Goal: Task Accomplishment & Management: Manage account settings

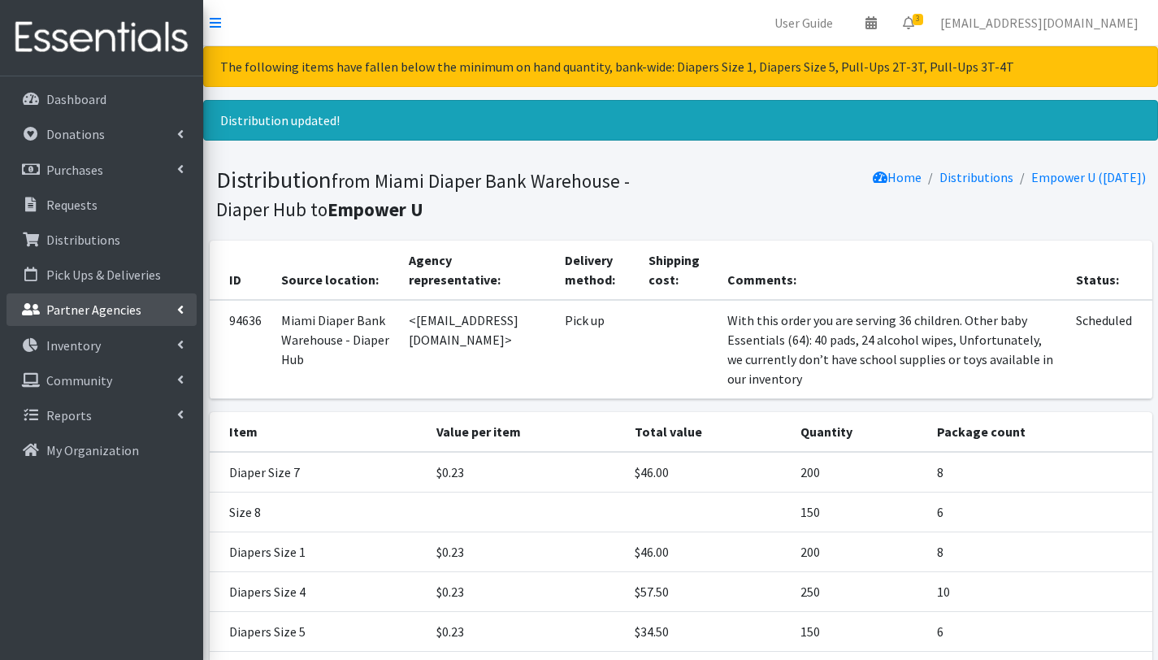
click at [79, 314] on p "Partner Agencies" at bounding box center [93, 309] width 95 height 16
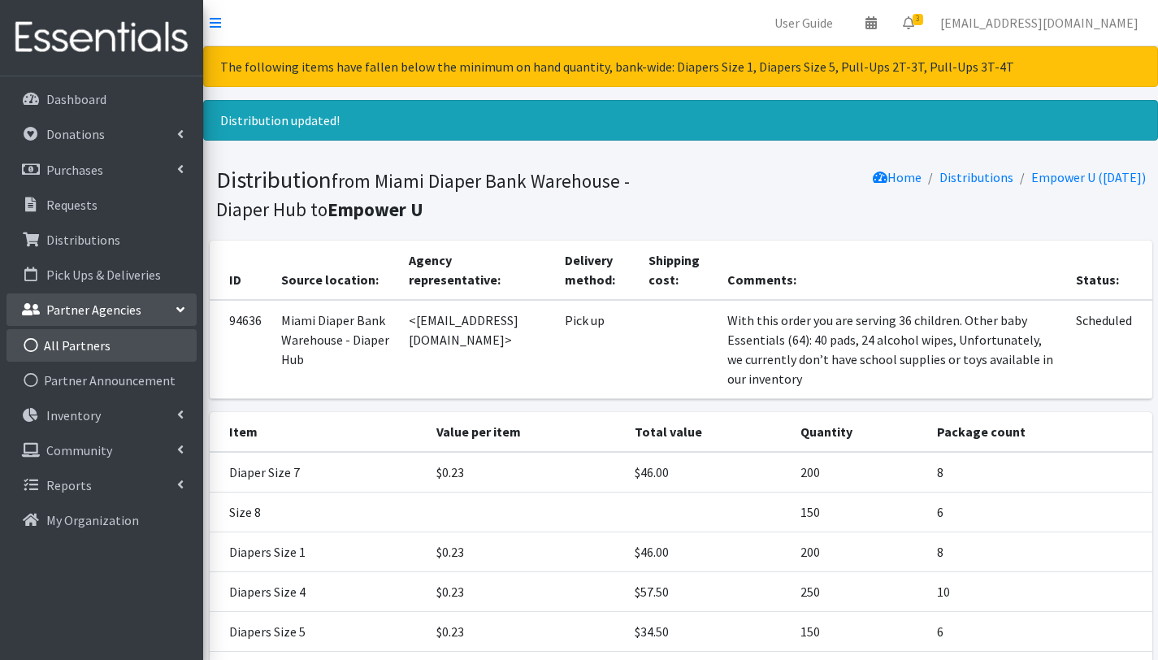
click at [86, 344] on link "All Partners" at bounding box center [101, 345] width 190 height 32
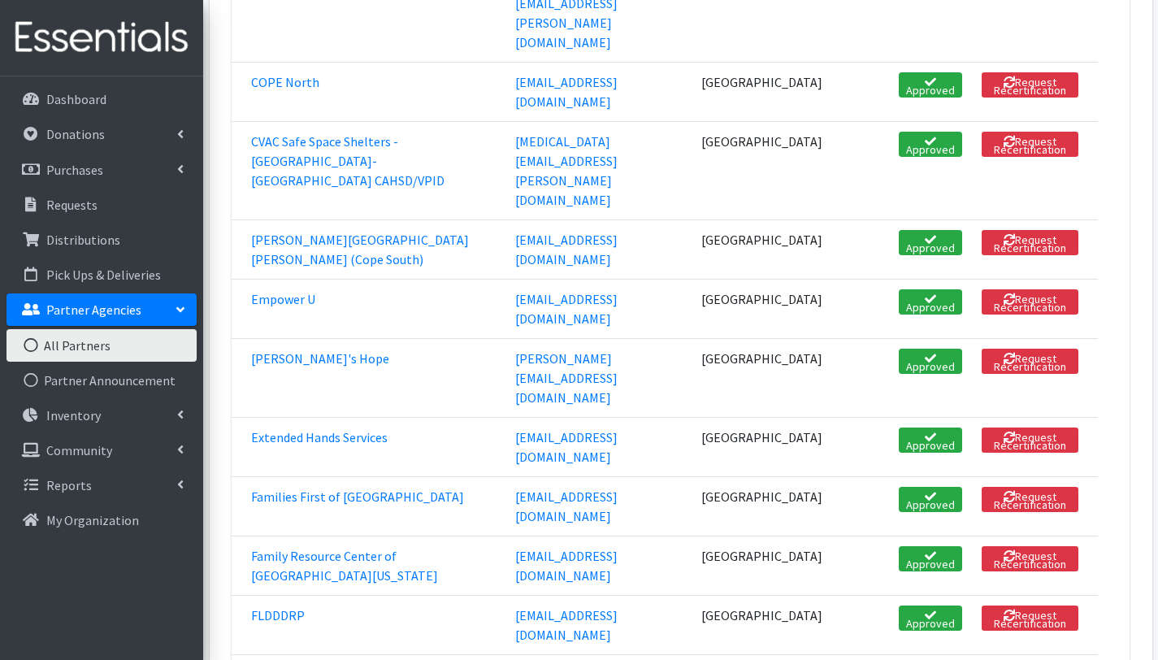
scroll to position [846, 0]
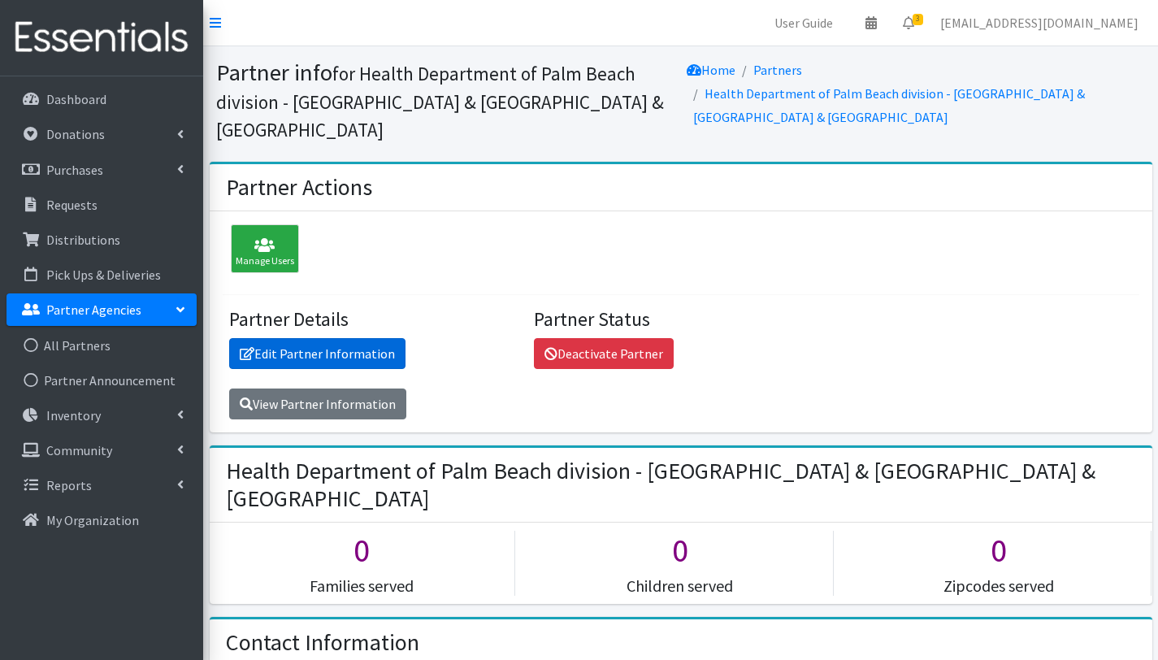
click at [353, 358] on link "Edit Partner Information" at bounding box center [317, 353] width 176 height 31
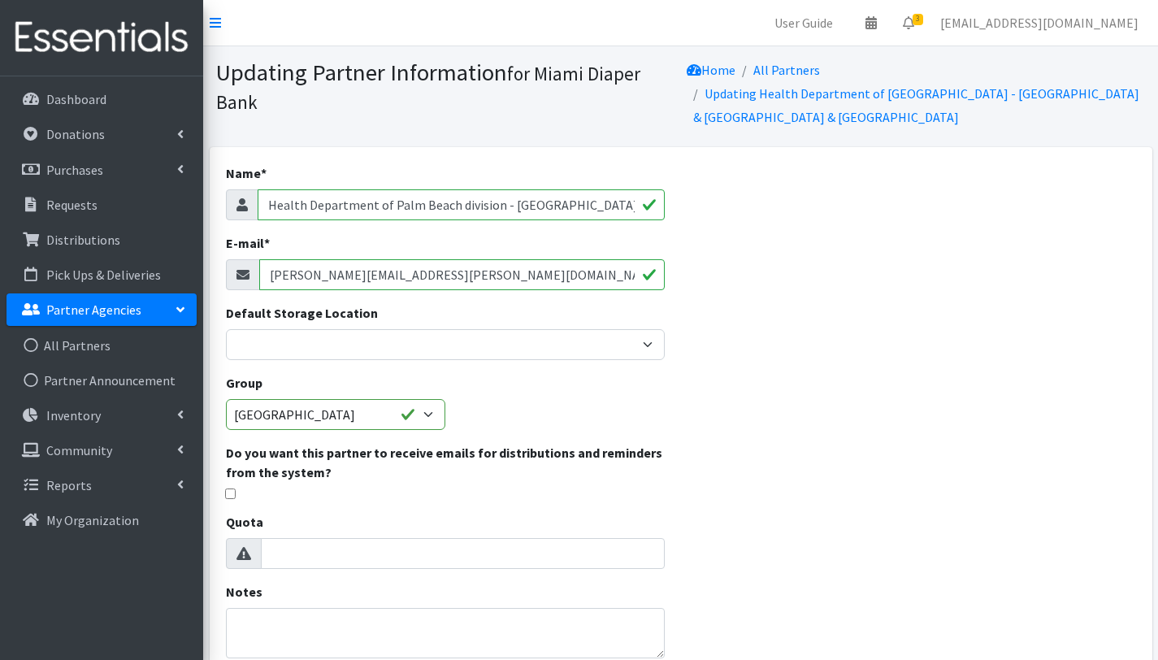
drag, startPoint x: 447, startPoint y: 279, endPoint x: 207, endPoint y: 275, distance: 239.7
click at [207, 275] on div "Name * Health Department of Palm Beach division - Delray Beach Health Center & …" at bounding box center [680, 540] width 955 height 786
paste input "natalie.kenton"
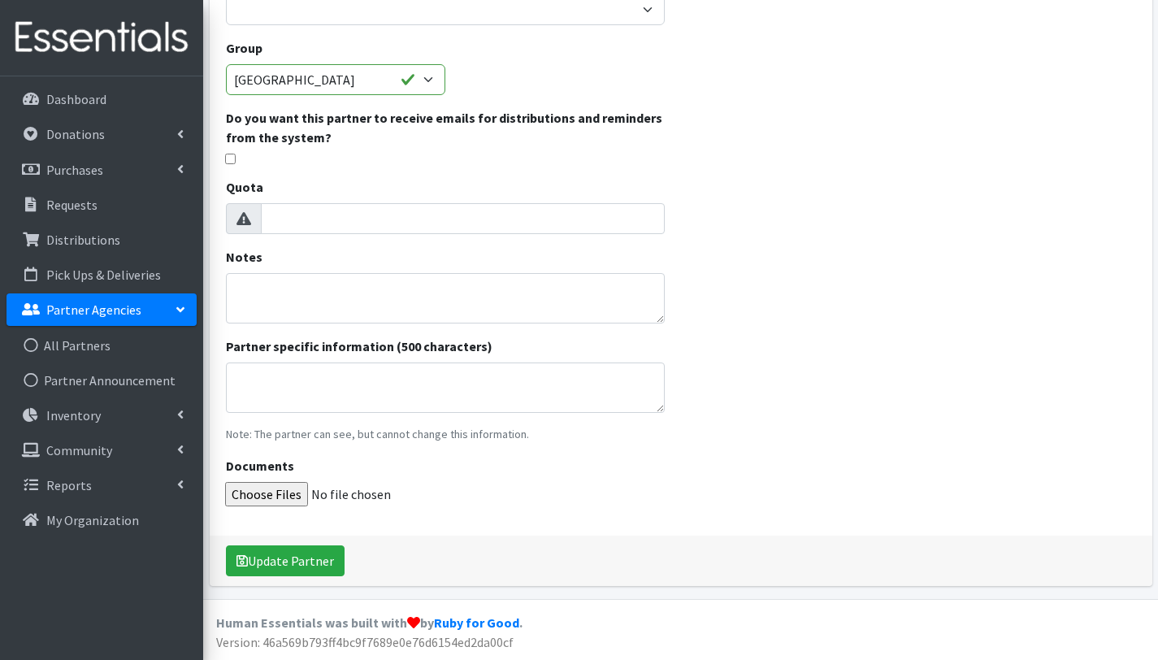
scroll to position [335, 0]
type input "natalie.kenton@flhealth.gov"
click at [310, 556] on button "Update Partner" at bounding box center [285, 560] width 119 height 31
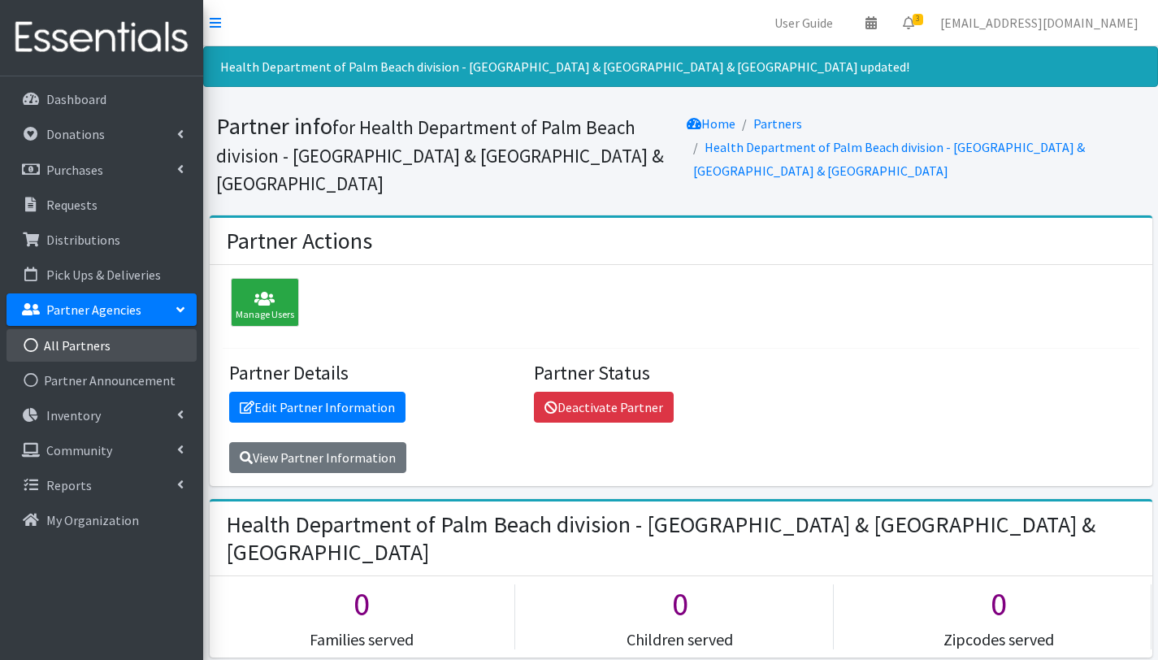
click at [63, 336] on link "All Partners" at bounding box center [101, 345] width 190 height 32
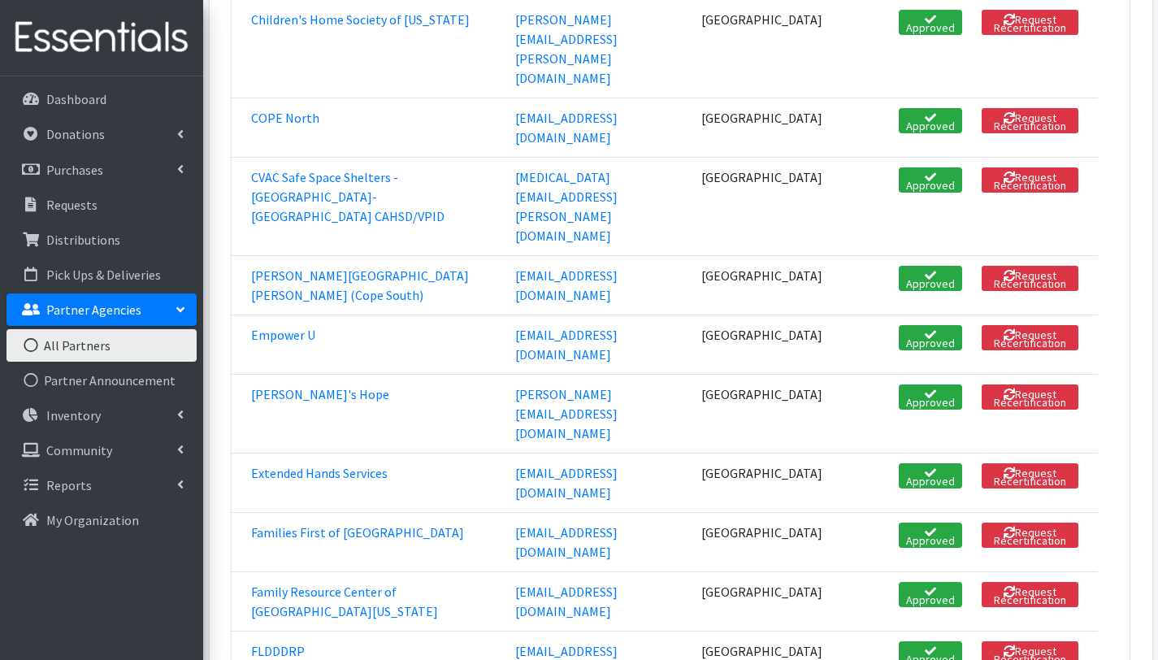
scroll to position [981, 0]
